Goal: Task Accomplishment & Management: Use online tool/utility

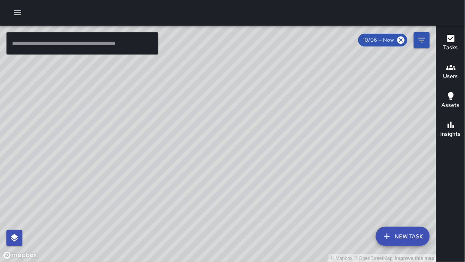
drag, startPoint x: 240, startPoint y: 106, endPoint x: 227, endPoint y: 98, distance: 14.9
click at [227, 98] on div "© Mapbox © OpenStreetMap Improve this map" at bounding box center [218, 144] width 437 height 236
click at [16, 16] on icon "button" at bounding box center [18, 13] width 10 height 10
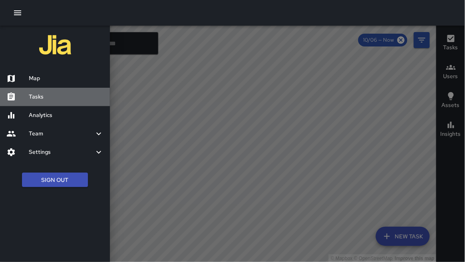
drag, startPoint x: 69, startPoint y: 102, endPoint x: 63, endPoint y: 100, distance: 6.2
click at [68, 102] on div "Tasks" at bounding box center [55, 97] width 110 height 18
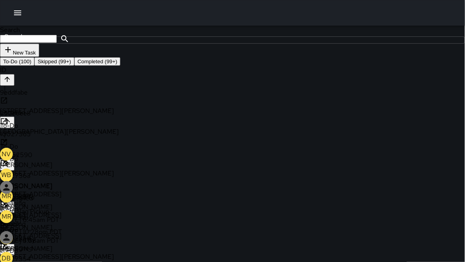
scroll to position [0, 8]
click at [18, 10] on icon "button" at bounding box center [18, 13] width 10 height 10
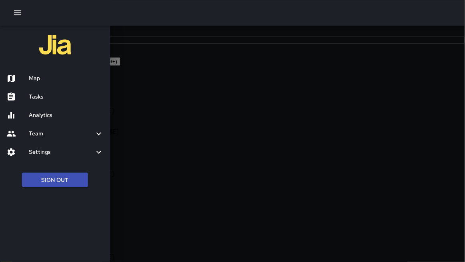
click at [44, 138] on div "Team" at bounding box center [55, 133] width 110 height 18
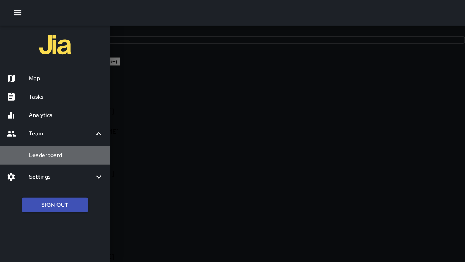
click at [50, 154] on h6 "Leaderboard" at bounding box center [66, 155] width 75 height 9
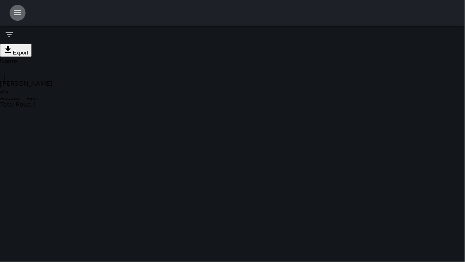
click at [16, 18] on button "button" at bounding box center [18, 13] width 16 height 16
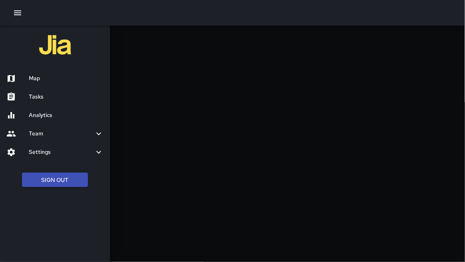
drag, startPoint x: 196, startPoint y: 159, endPoint x: 217, endPoint y: 148, distance: 23.6
click at [197, 157] on div at bounding box center [232, 131] width 465 height 262
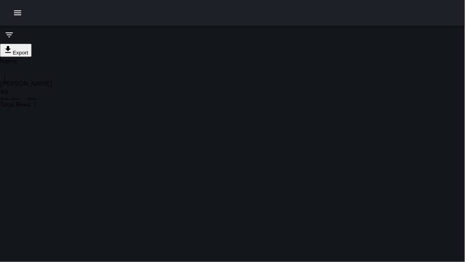
click at [14, 40] on icon at bounding box center [9, 35] width 10 height 10
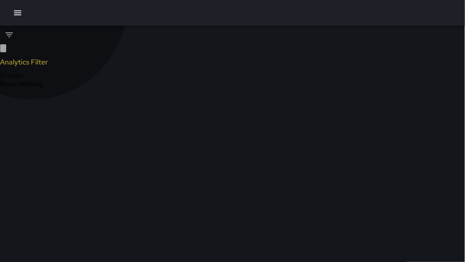
type input "**********"
click at [6, 49] on button "button" at bounding box center [3, 48] width 6 height 8
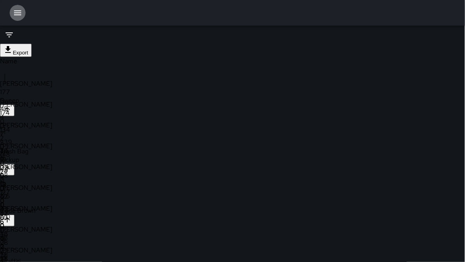
click at [15, 17] on icon "button" at bounding box center [18, 13] width 10 height 10
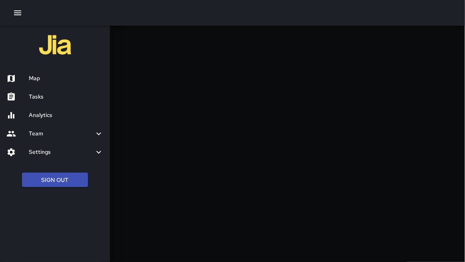
click at [45, 79] on h6 "Map" at bounding box center [66, 78] width 75 height 9
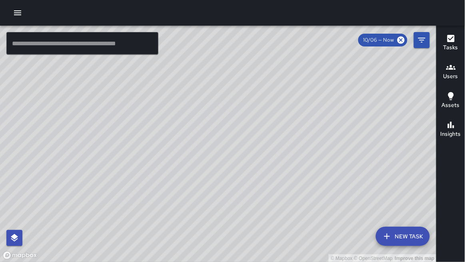
drag, startPoint x: 97, startPoint y: 160, endPoint x: 101, endPoint y: 154, distance: 7.3
click at [101, 154] on div "© Mapbox © OpenStreetMap Improve this map" at bounding box center [218, 144] width 437 height 236
